Goal: Information Seeking & Learning: Learn about a topic

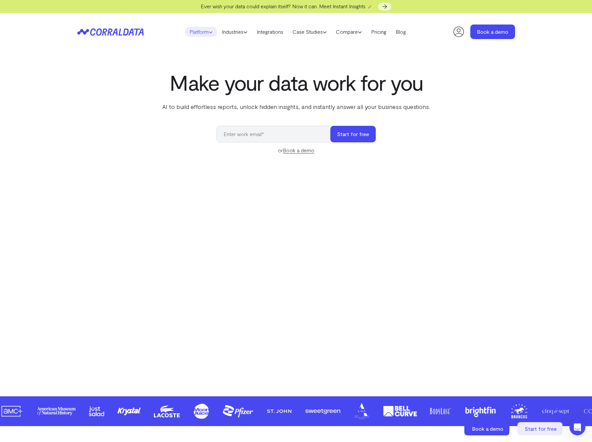
click at [202, 30] on link "Platform" at bounding box center [201, 32] width 32 height 10
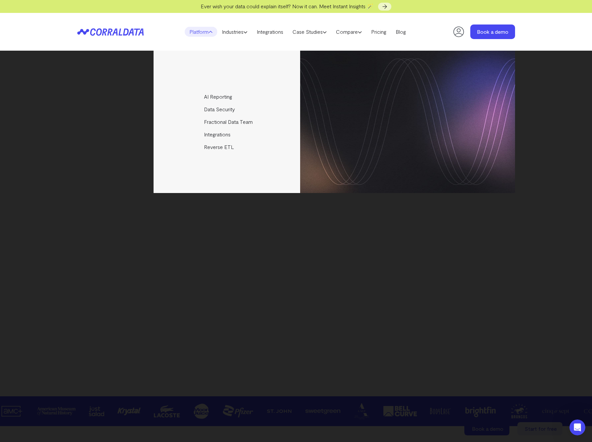
click at [116, 122] on div "AI Reporting Use AI to effortlessly answer any business questions from all your…" at bounding box center [295, 122] width 437 height 143
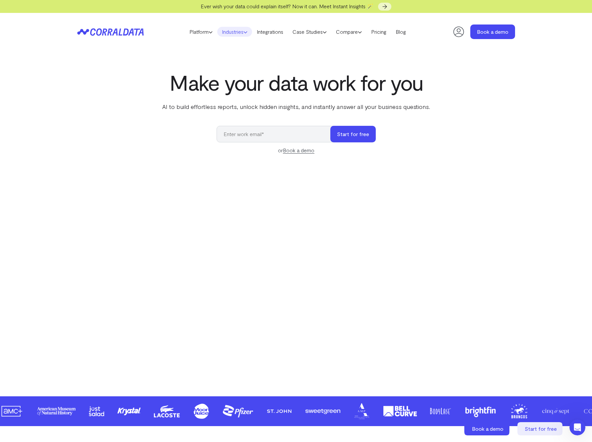
click at [232, 34] on link "Industries" at bounding box center [234, 32] width 35 height 10
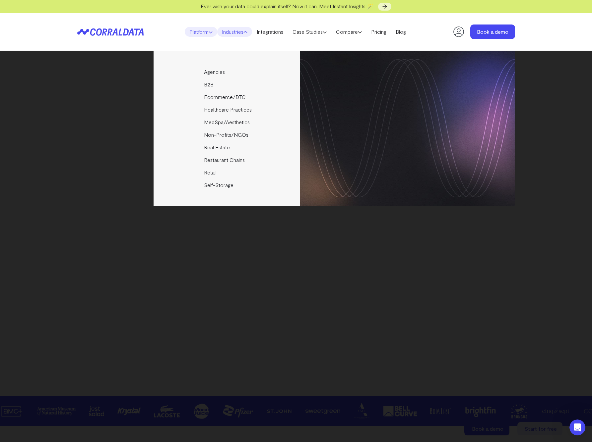
click at [198, 30] on link "Platform" at bounding box center [201, 32] width 32 height 10
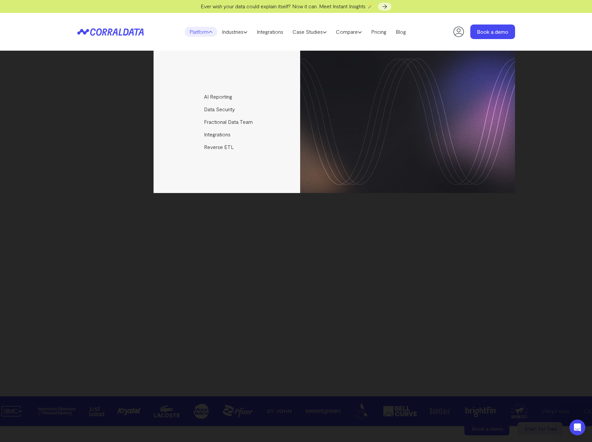
click at [89, 114] on div "AI Reporting Use AI to effortlessly answer any business questions from all your…" at bounding box center [295, 122] width 437 height 143
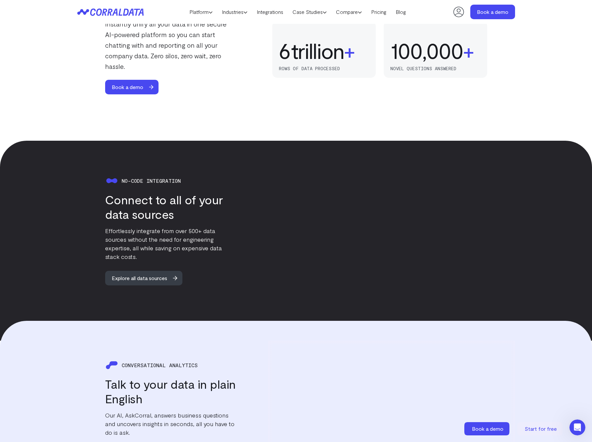
scroll to position [506, 0]
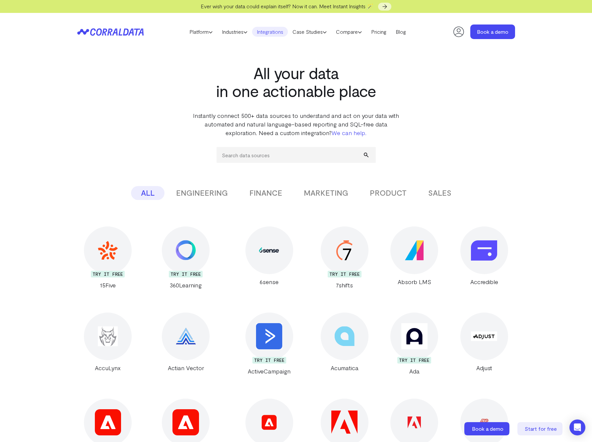
click at [249, 193] on button "FINANCE" at bounding box center [265, 193] width 53 height 14
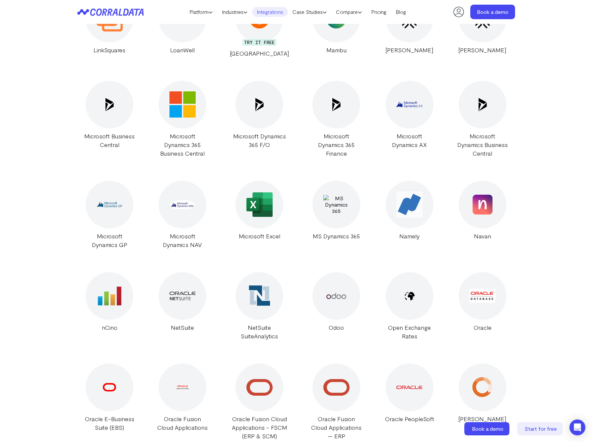
scroll to position [880, 0]
